Goal: Task Accomplishment & Management: Complete application form

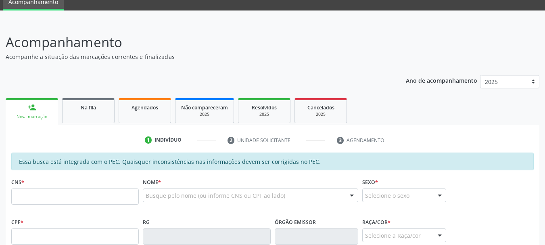
scroll to position [81, 0]
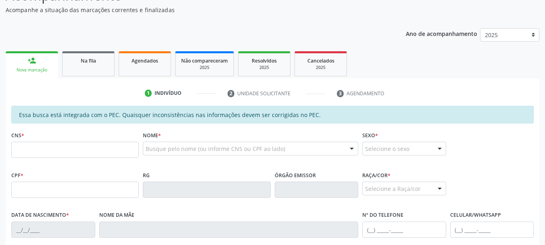
click at [130, 149] on input "text" at bounding box center [74, 150] width 127 height 16
type input "702 3061 4599 3519"
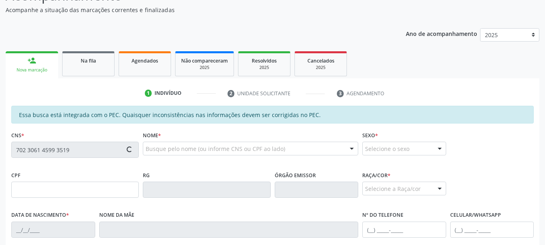
type input "127.160.544-95"
type input "[DATE]"
type input "[PERSON_NAME]"
type input "[PHONE_NUMBER]"
type input "S/N"
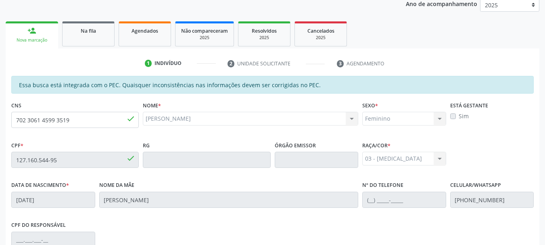
scroll to position [106, 0]
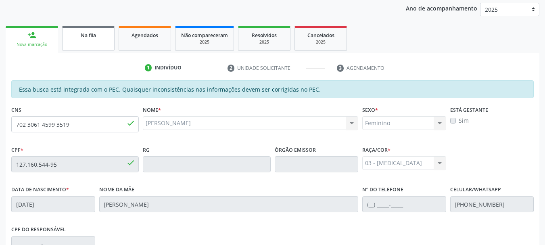
click at [82, 38] on span "Na fila" at bounding box center [88, 35] width 15 height 7
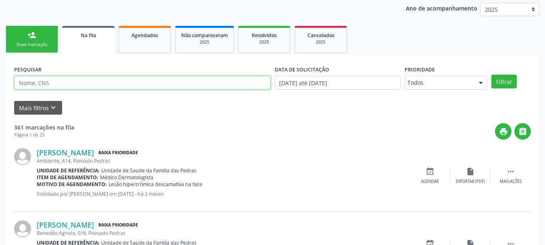
click at [52, 85] on input "text" at bounding box center [142, 83] width 256 height 14
type input "898005826625513"
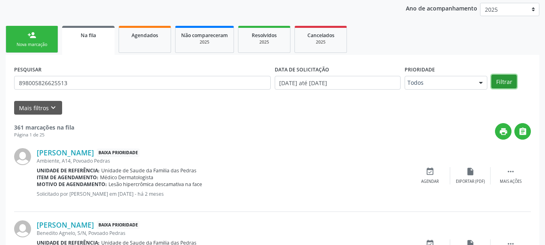
click at [503, 81] on button "Filtrar" at bounding box center [503, 82] width 25 height 14
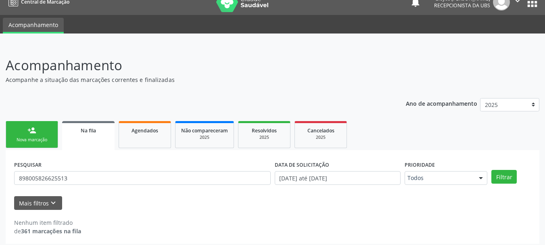
scroll to position [15, 0]
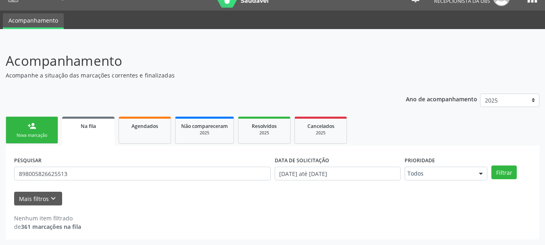
click at [38, 137] on div "Nova marcação" at bounding box center [32, 135] width 40 height 6
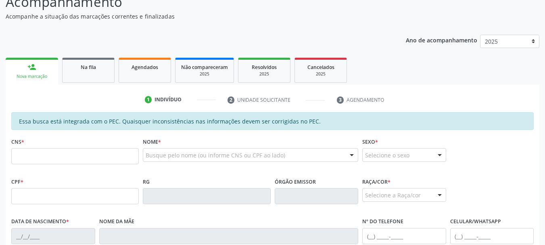
scroll to position [136, 0]
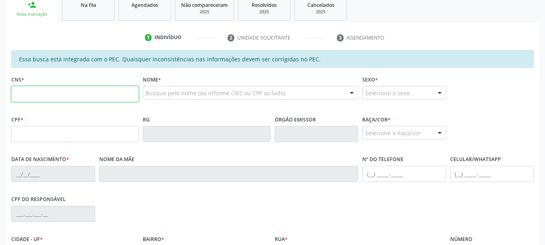
click at [37, 96] on input "text" at bounding box center [74, 94] width 127 height 16
type input "898 0058 2662 5513"
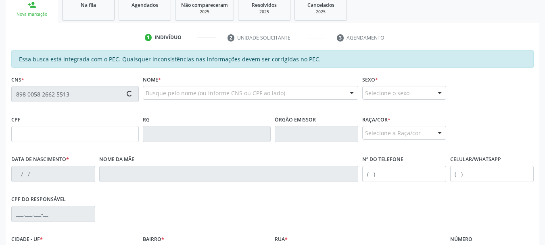
type input "150.063.994-06"
type input "[DATE]"
type input "[PERSON_NAME]"
type input "[PHONE_NUMBER]"
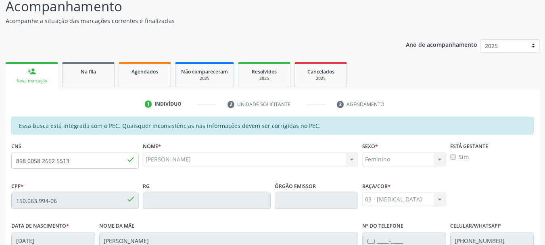
scroll to position [66, 0]
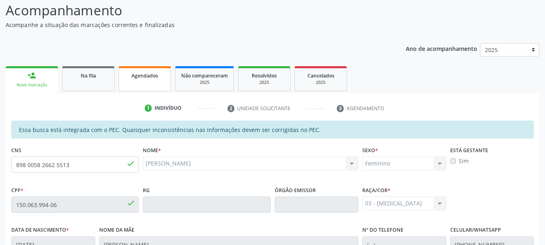
click at [152, 81] on link "Agendados" at bounding box center [145, 78] width 52 height 25
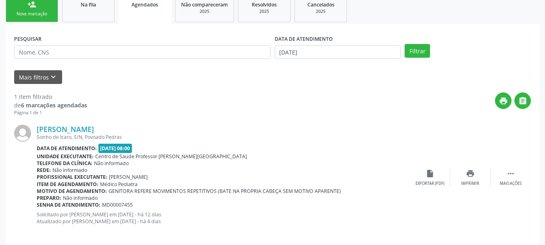
scroll to position [145, 0]
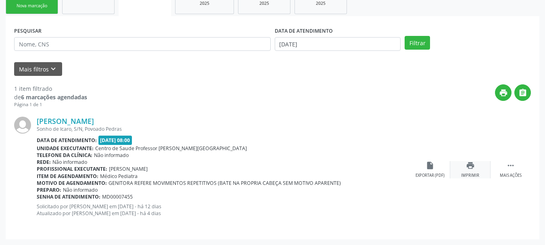
click at [465, 167] on div "print Imprimir" at bounding box center [470, 169] width 40 height 17
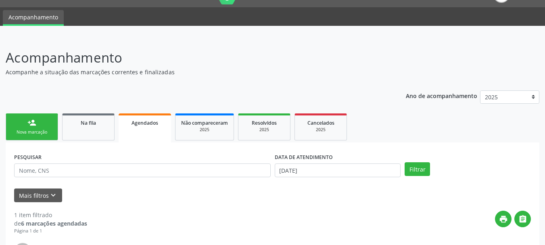
scroll to position [0, 0]
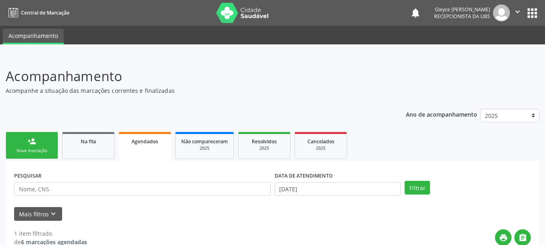
click at [47, 139] on link "person_add Nova marcação" at bounding box center [32, 145] width 52 height 27
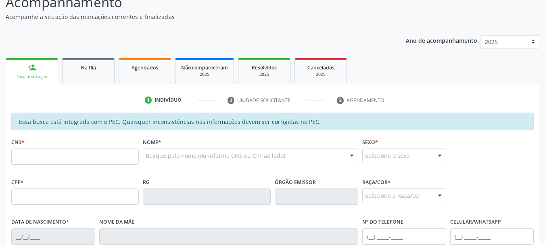
scroll to position [81, 0]
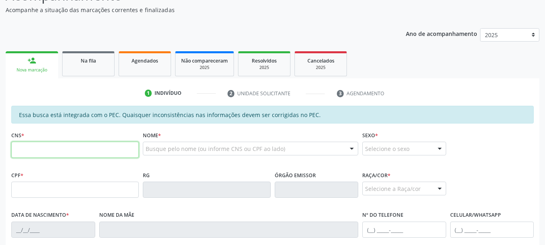
click at [55, 146] on input "text" at bounding box center [74, 150] width 127 height 16
type input "898 0058 2662 5513"
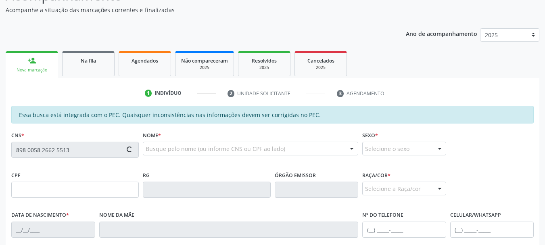
type input "150.063.994-06"
type input "[DATE]"
type input "[PERSON_NAME]"
type input "[PHONE_NUMBER]"
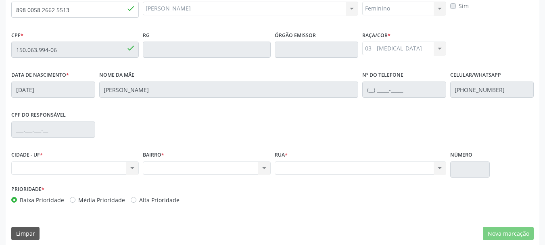
scroll to position [227, 0]
